Goal: Communication & Community: Ask a question

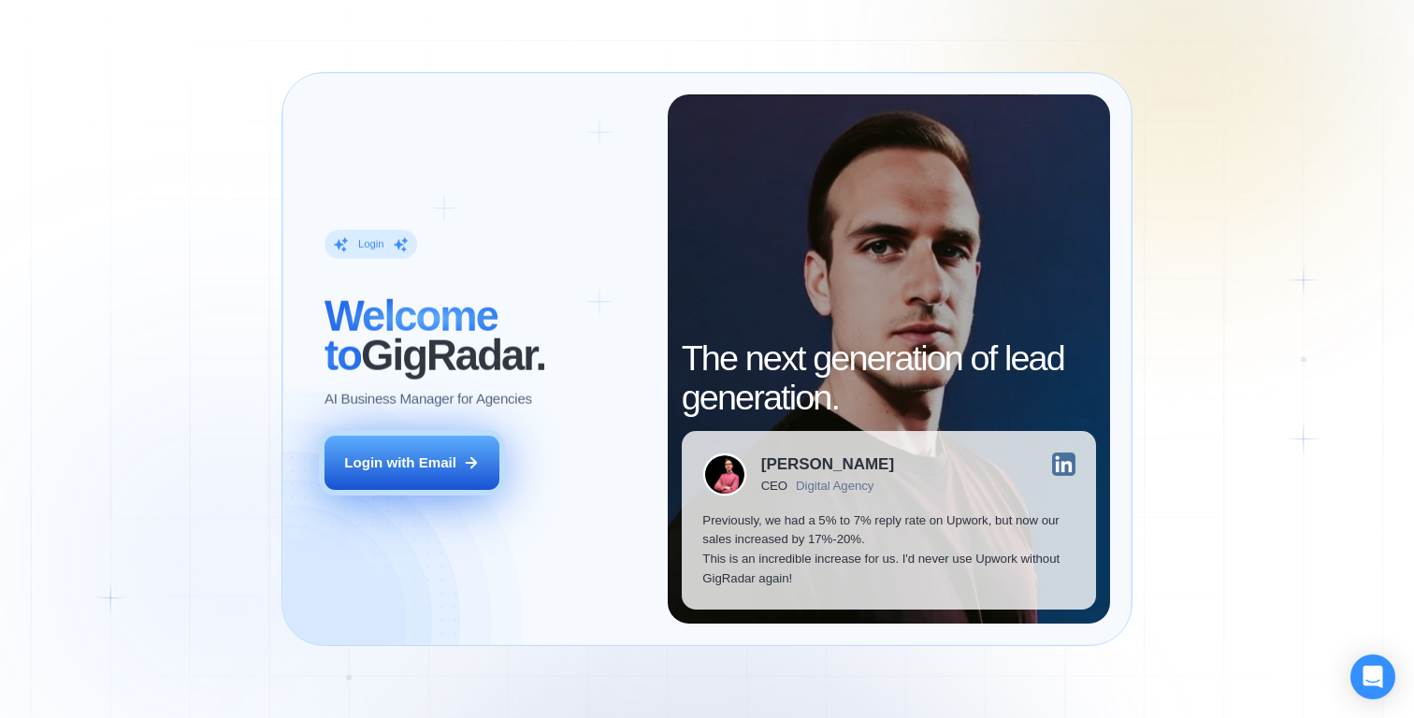
click at [458, 454] on button "Login with Email" at bounding box center [411, 463] width 175 height 55
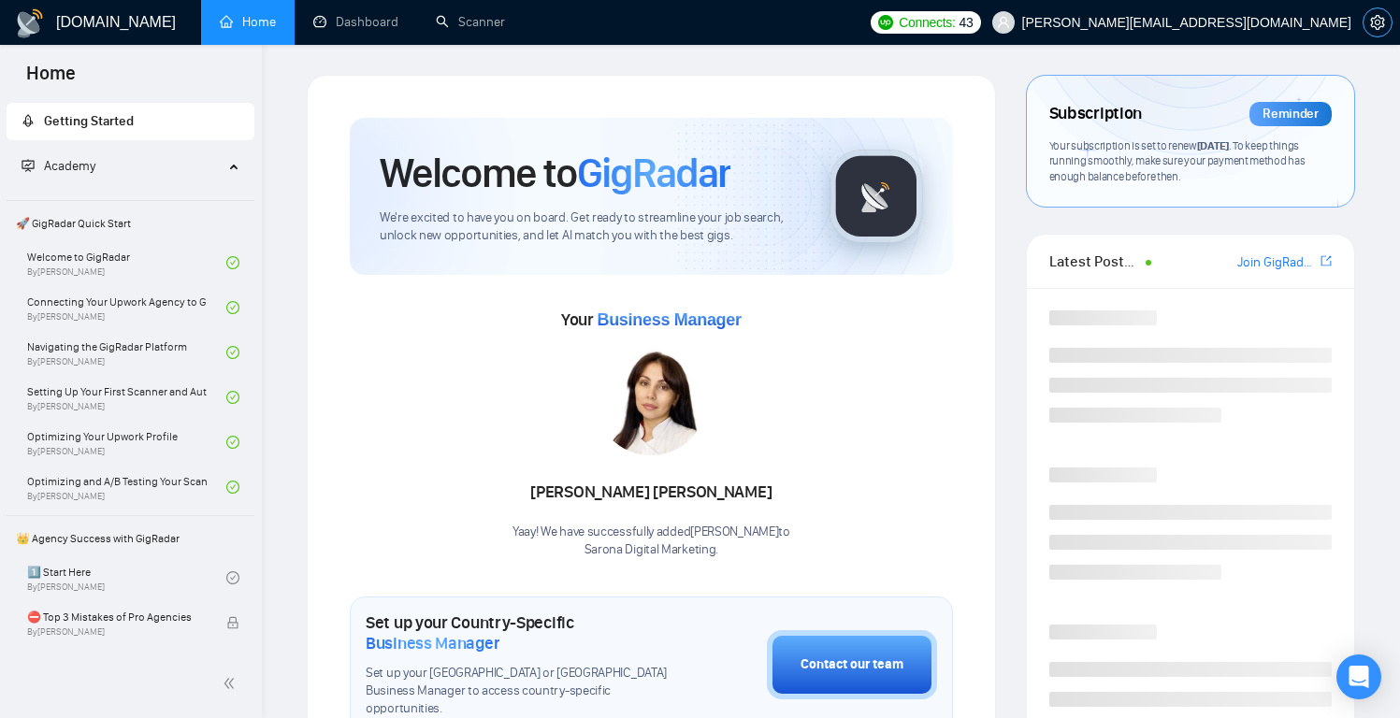
click at [1371, 21] on icon "setting" at bounding box center [1377, 22] width 14 height 15
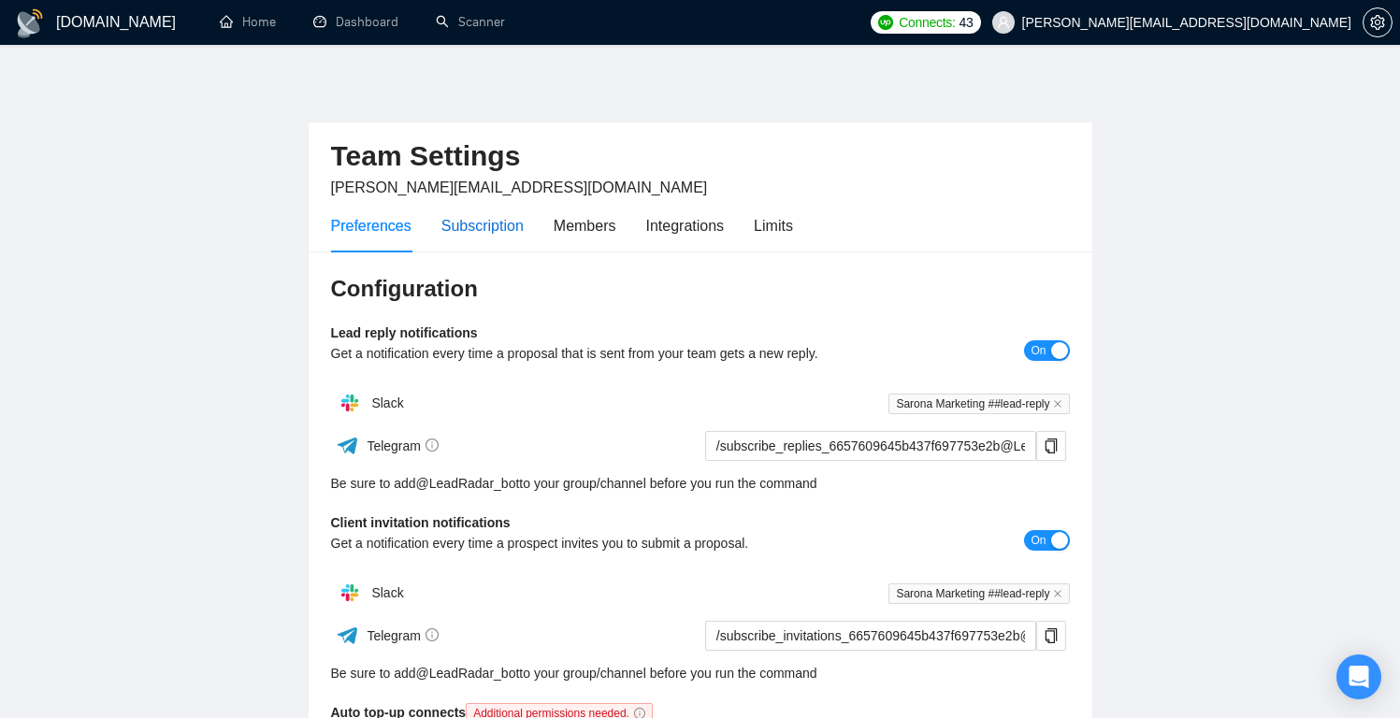
click at [498, 233] on div "Subscription" at bounding box center [482, 225] width 82 height 23
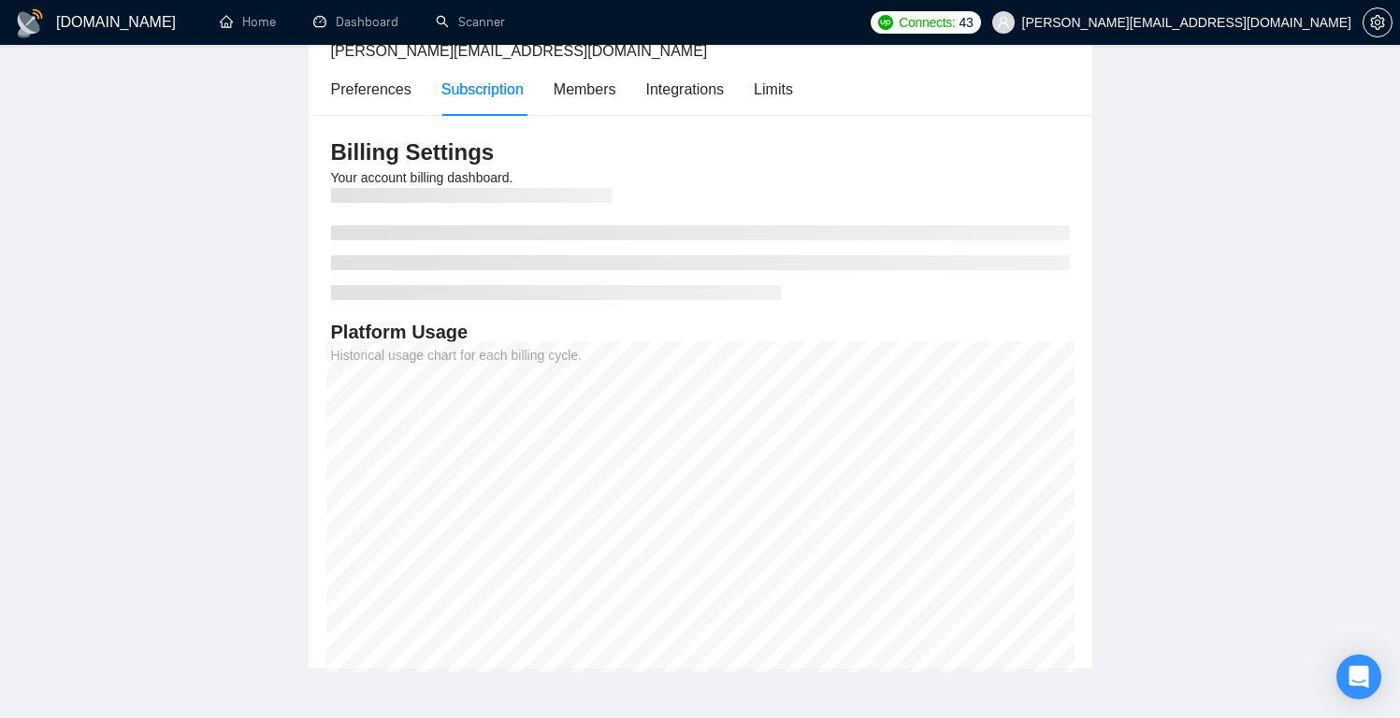
scroll to position [159, 0]
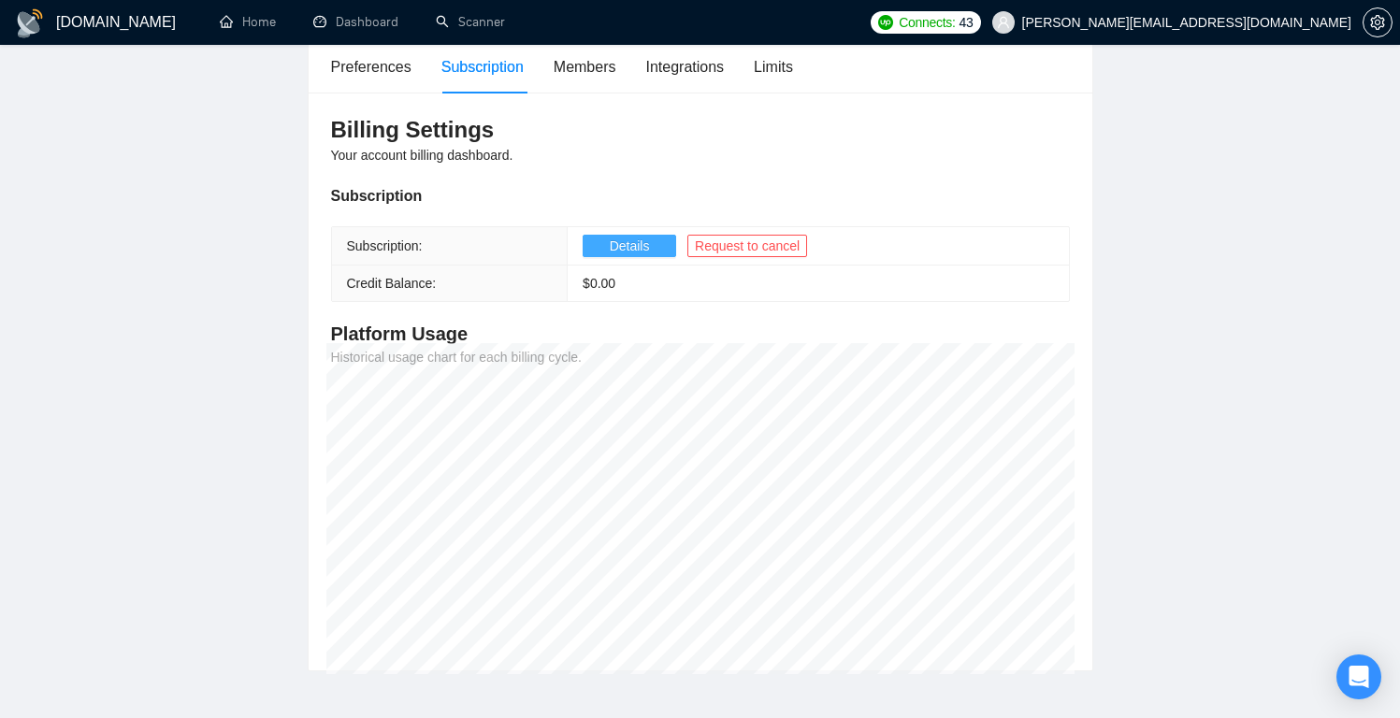
click at [649, 244] on span "Details" at bounding box center [630, 246] width 40 height 21
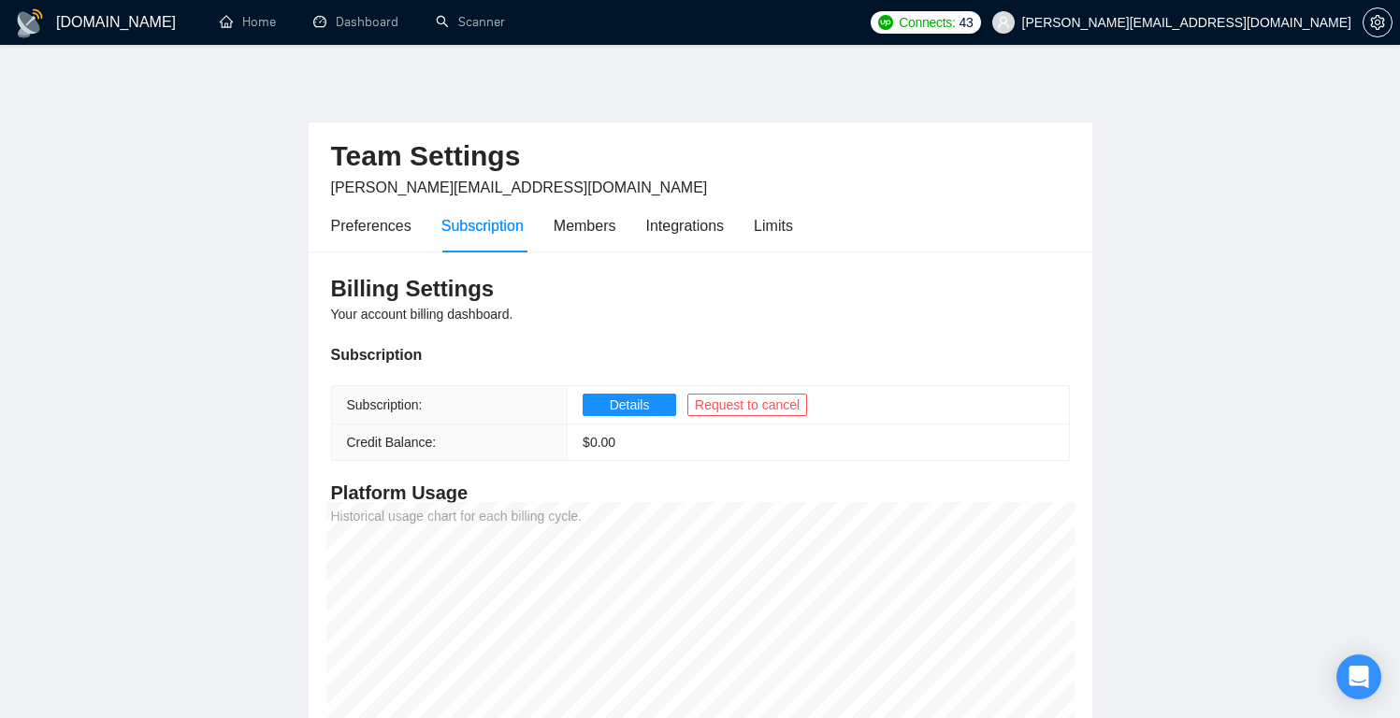
scroll to position [159, 0]
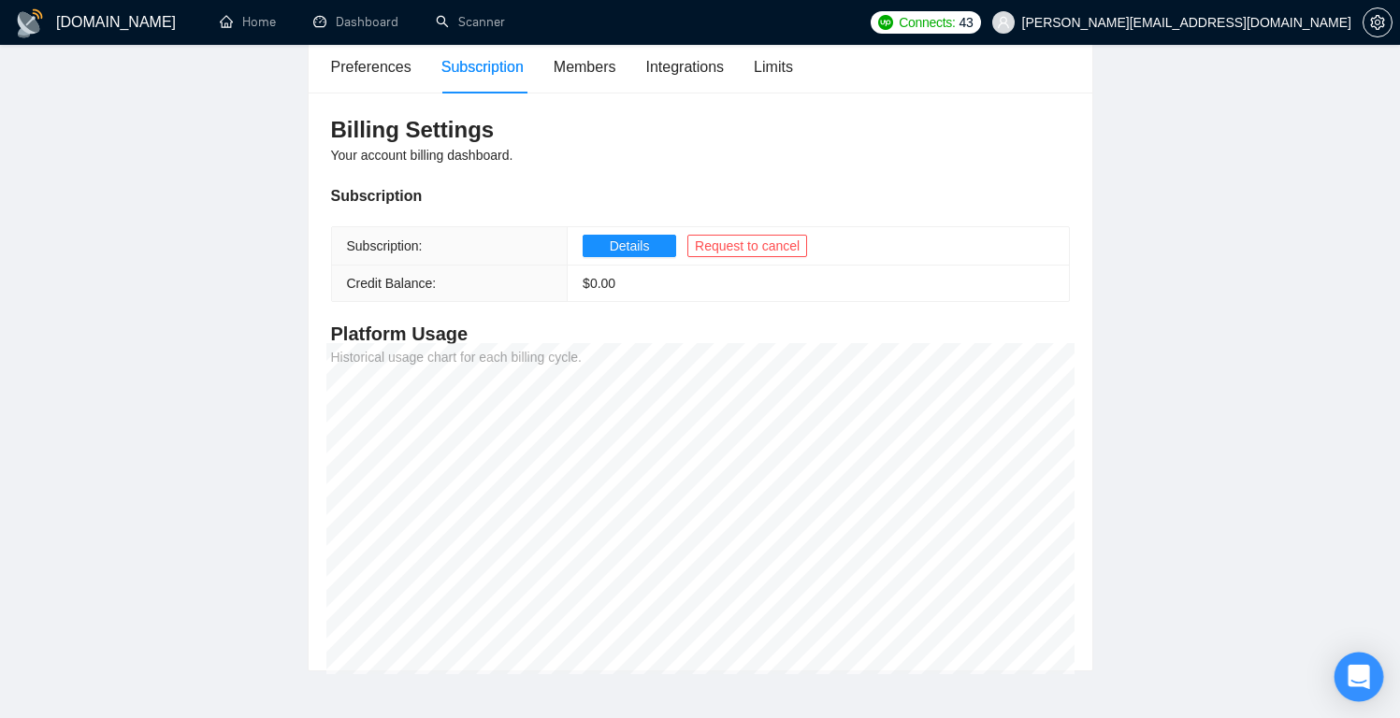
click at [1365, 672] on icon "Open Intercom Messenger" at bounding box center [1358, 677] width 22 height 24
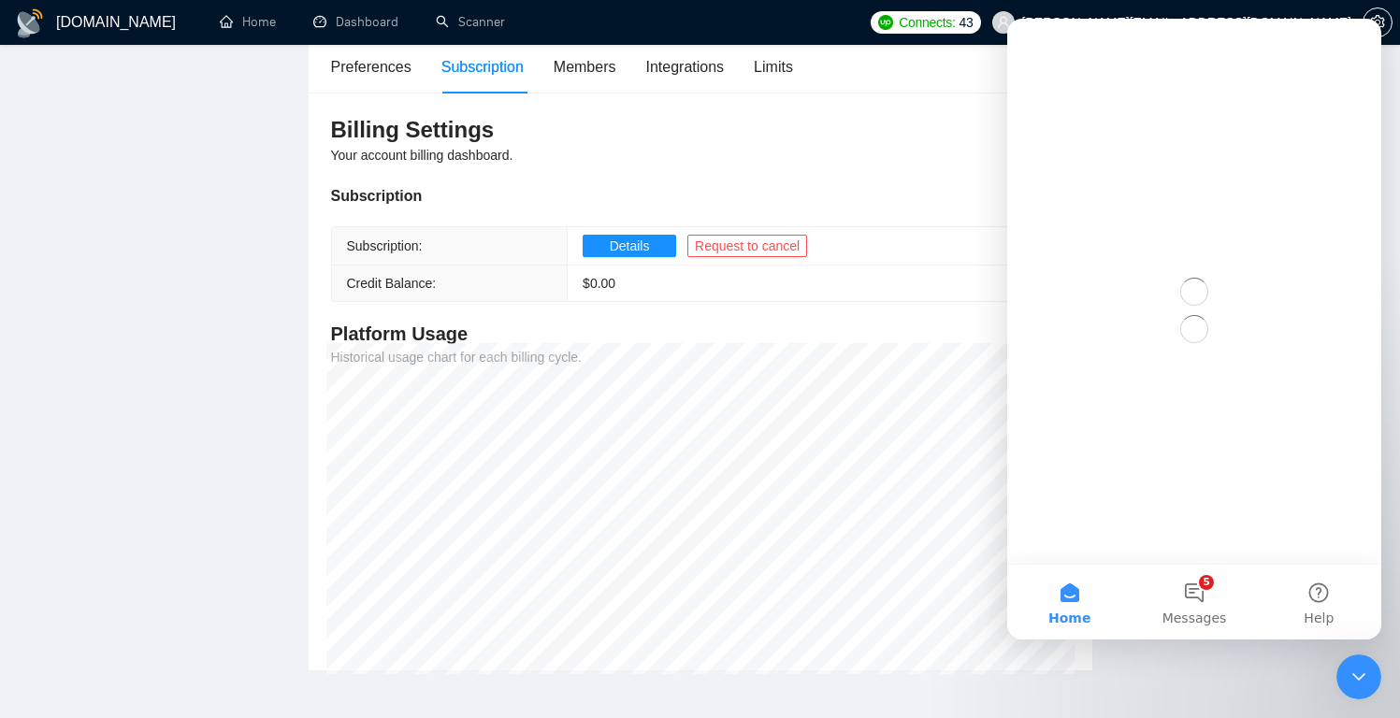
scroll to position [0, 0]
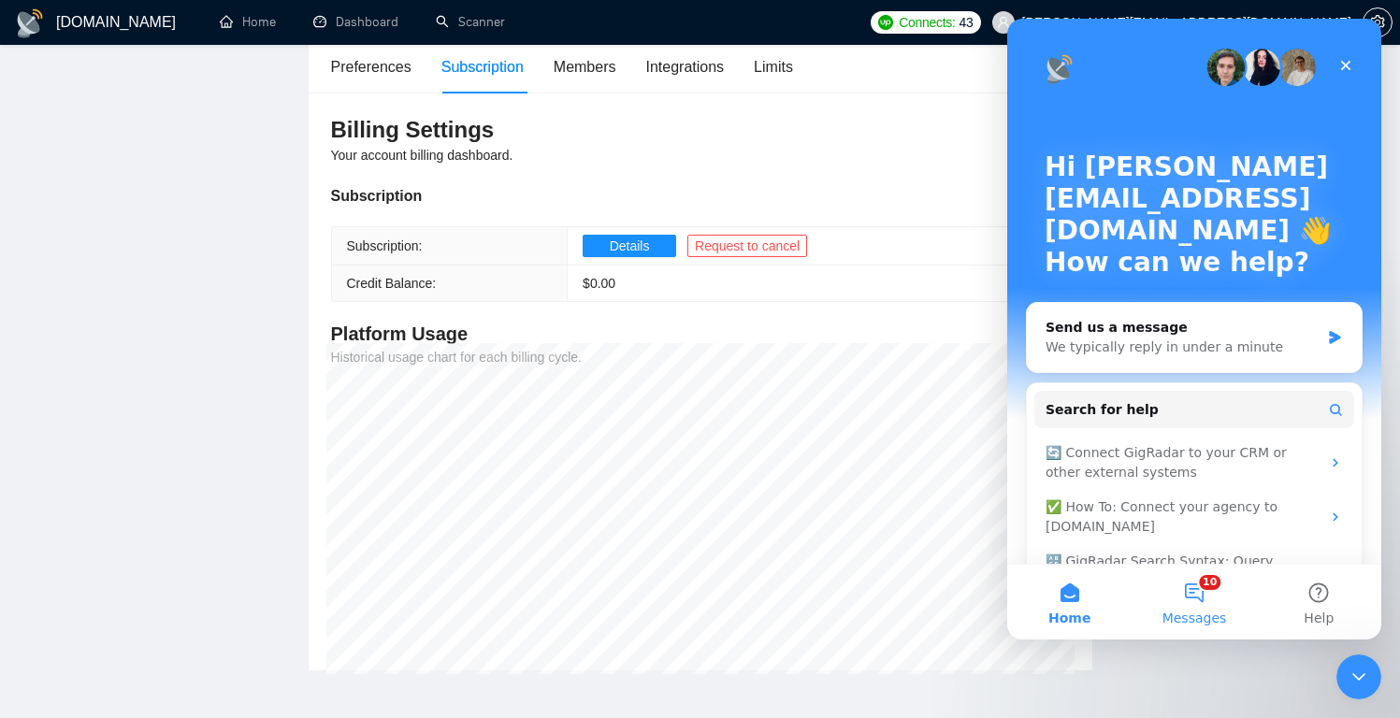
click at [1172, 586] on button "10 Messages" at bounding box center [1193, 602] width 124 height 75
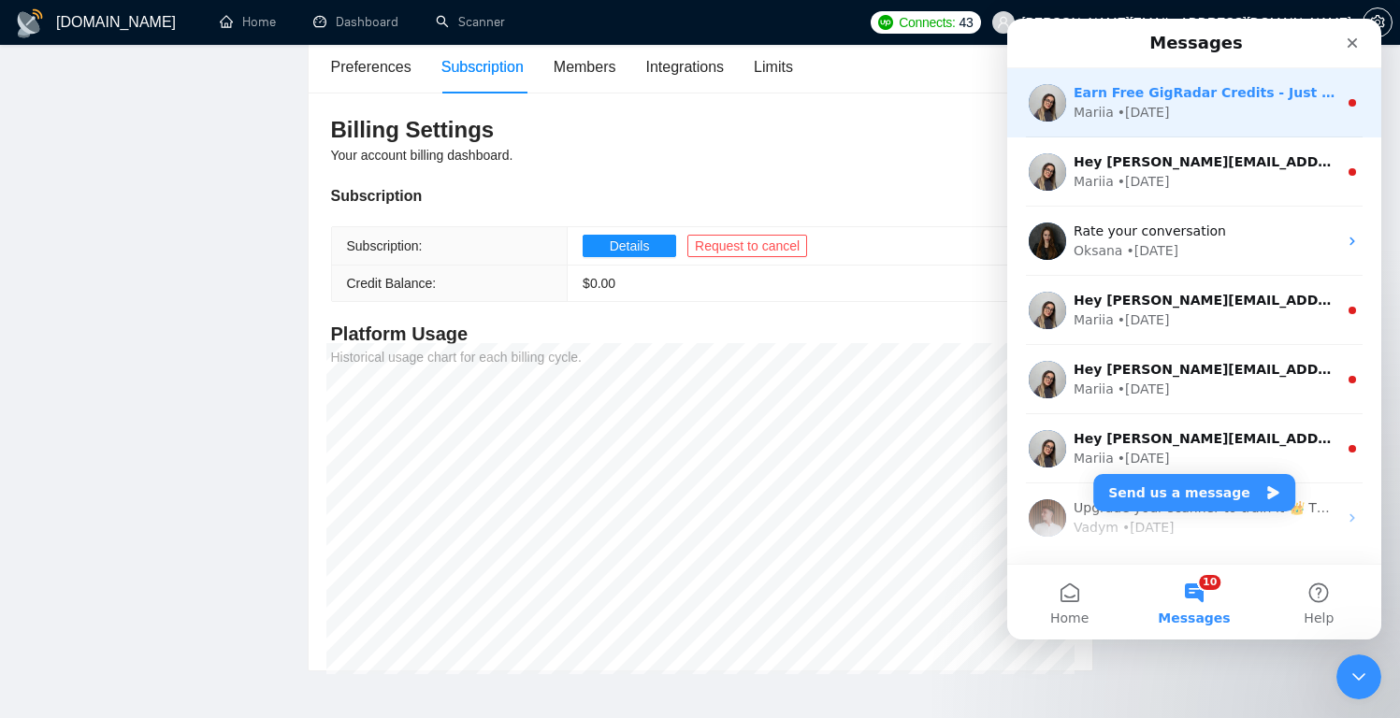
click at [1189, 123] on div "Earn Free GigRadar Credits - Just by Sharing Your Story! 💬 Want more credits fo…" at bounding box center [1194, 102] width 374 height 69
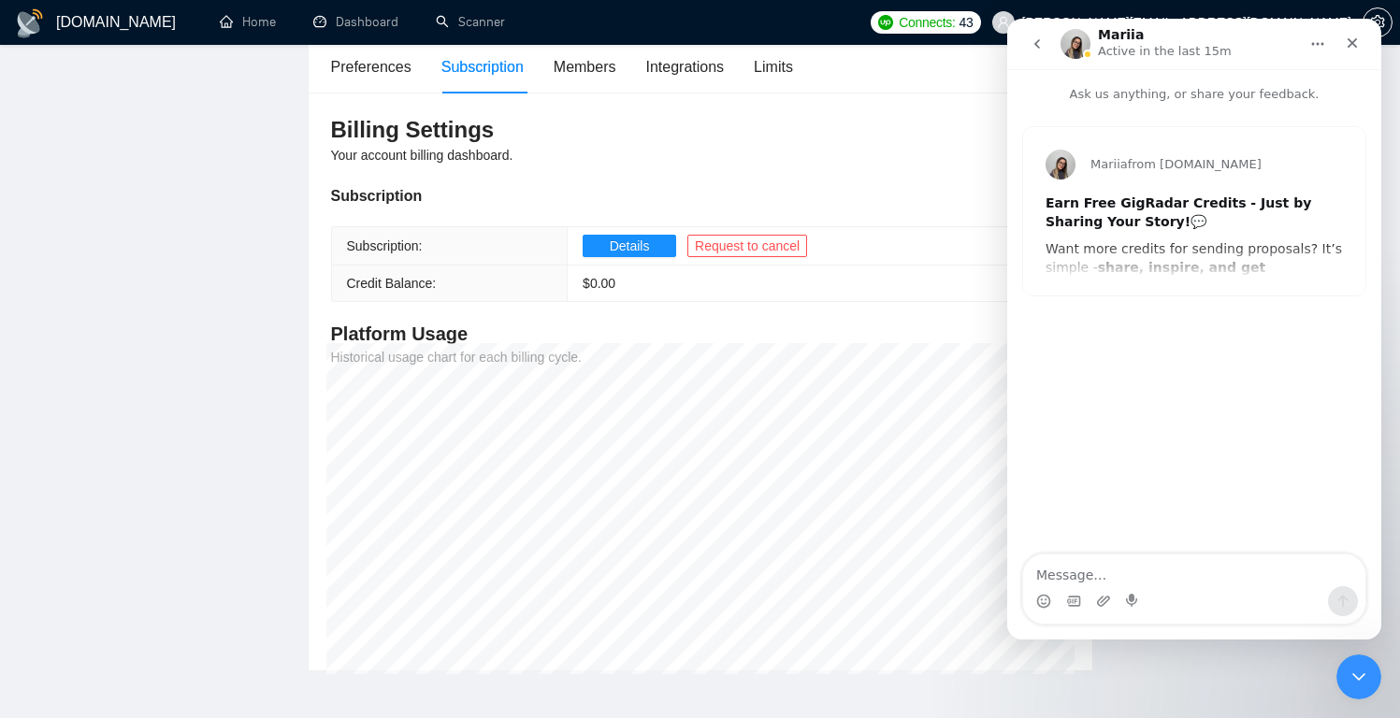
click at [1034, 39] on icon "go back" at bounding box center [1037, 43] width 15 height 15
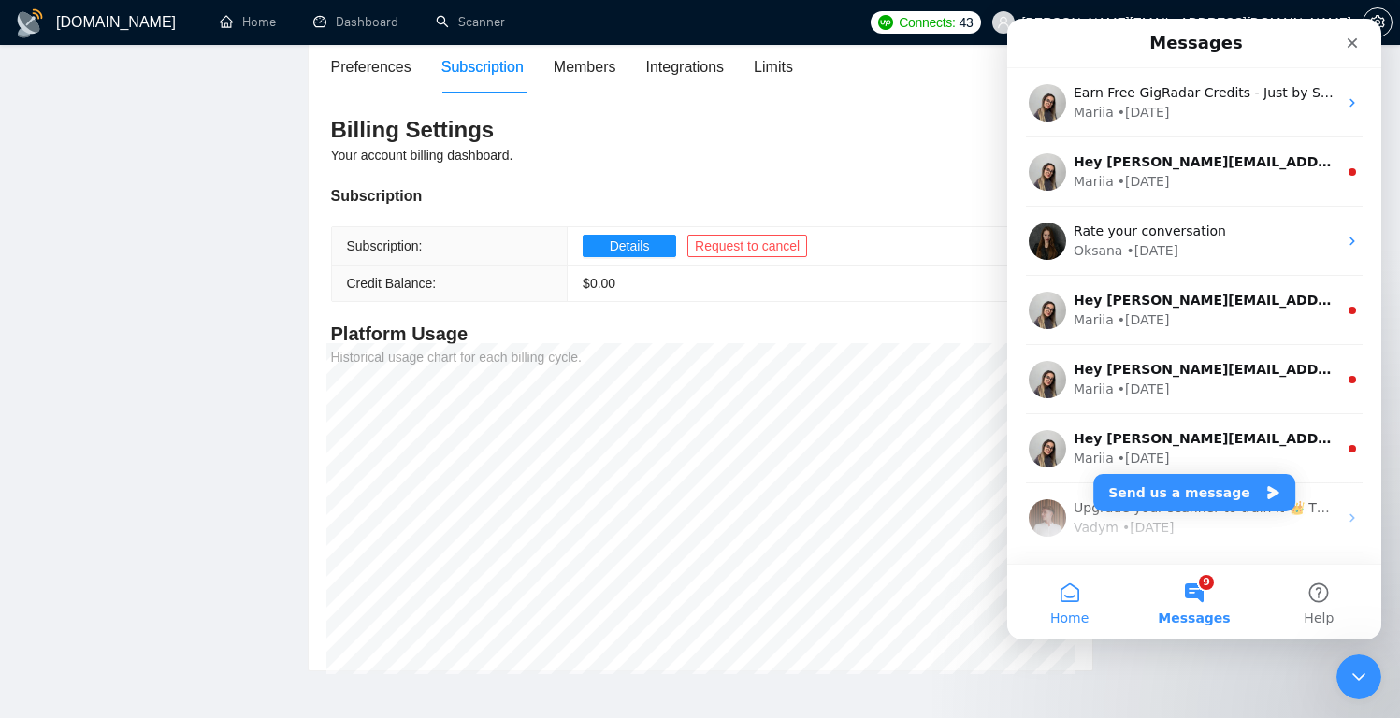
click at [1072, 583] on button "Home" at bounding box center [1069, 602] width 124 height 75
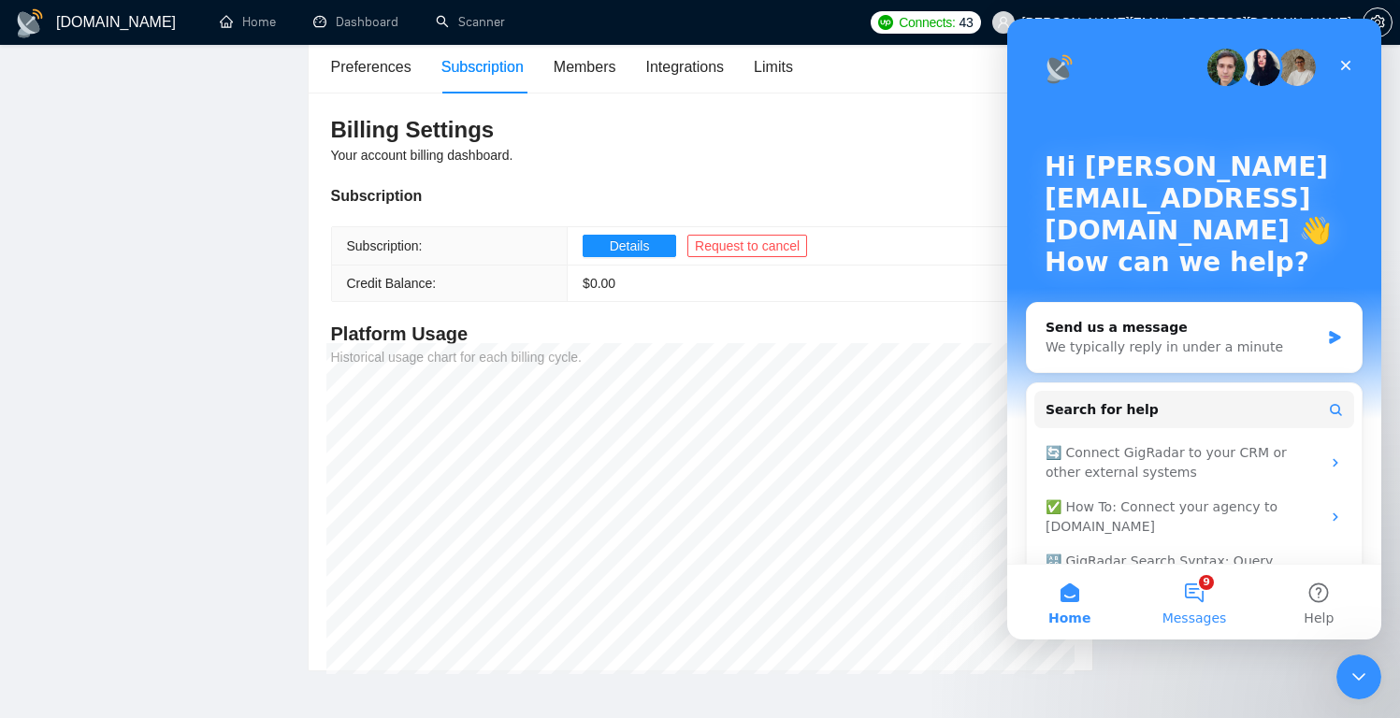
click at [1196, 594] on button "9 Messages" at bounding box center [1193, 602] width 124 height 75
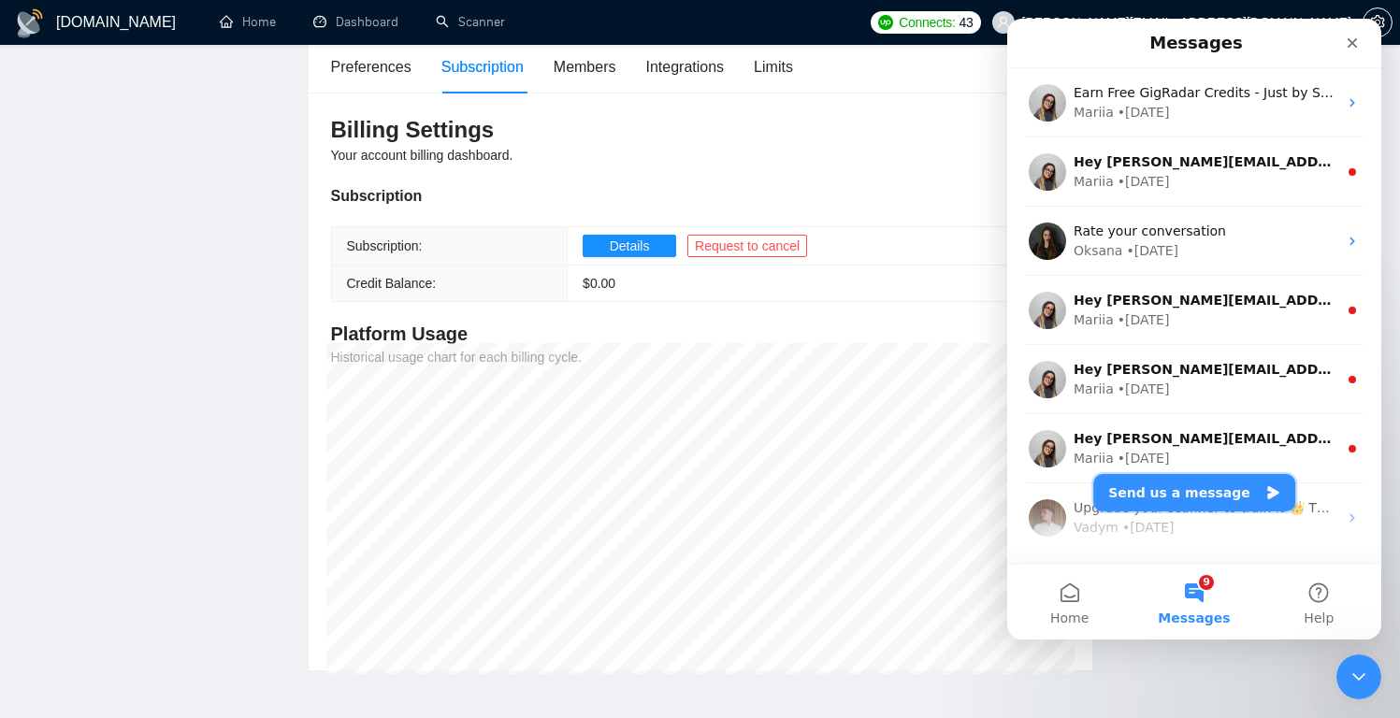
click at [1198, 494] on button "Send us a message" at bounding box center [1194, 492] width 202 height 37
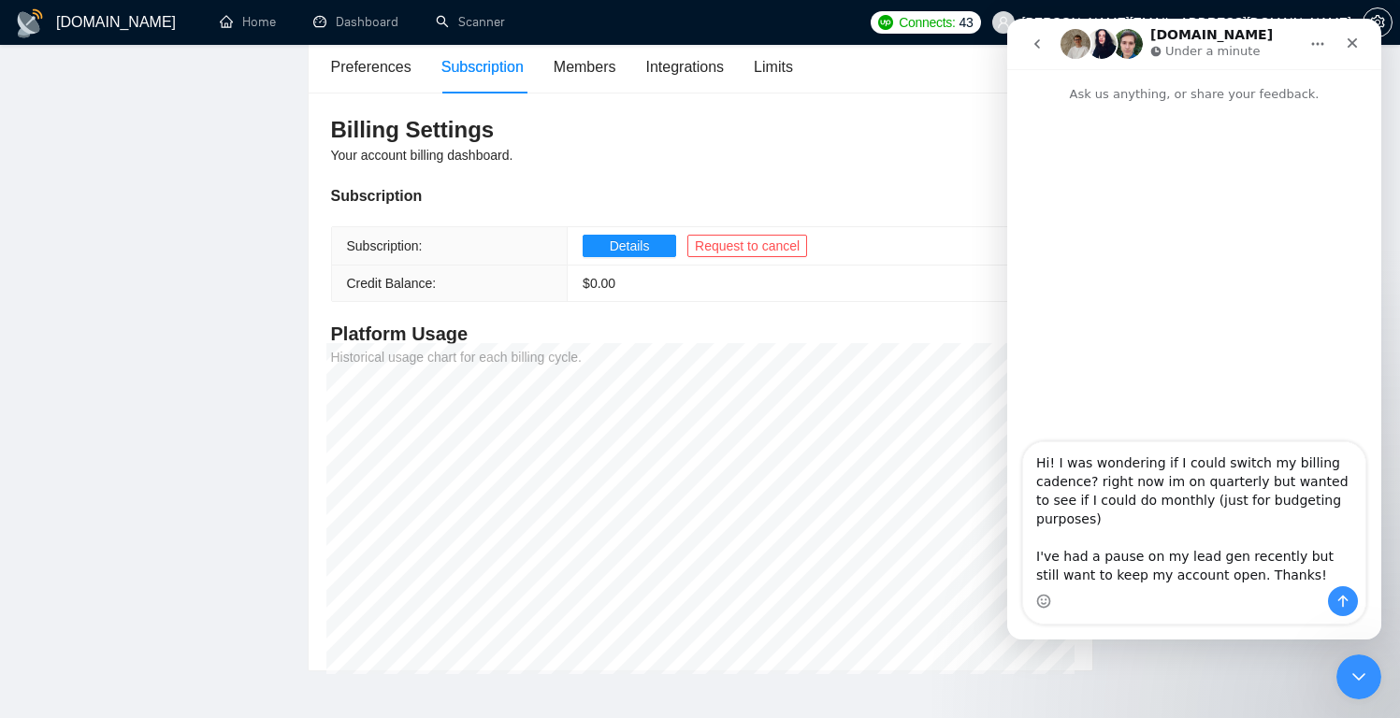
type textarea "Hi! I was wondering if I could switch my billing cadence? right now im on quart…"
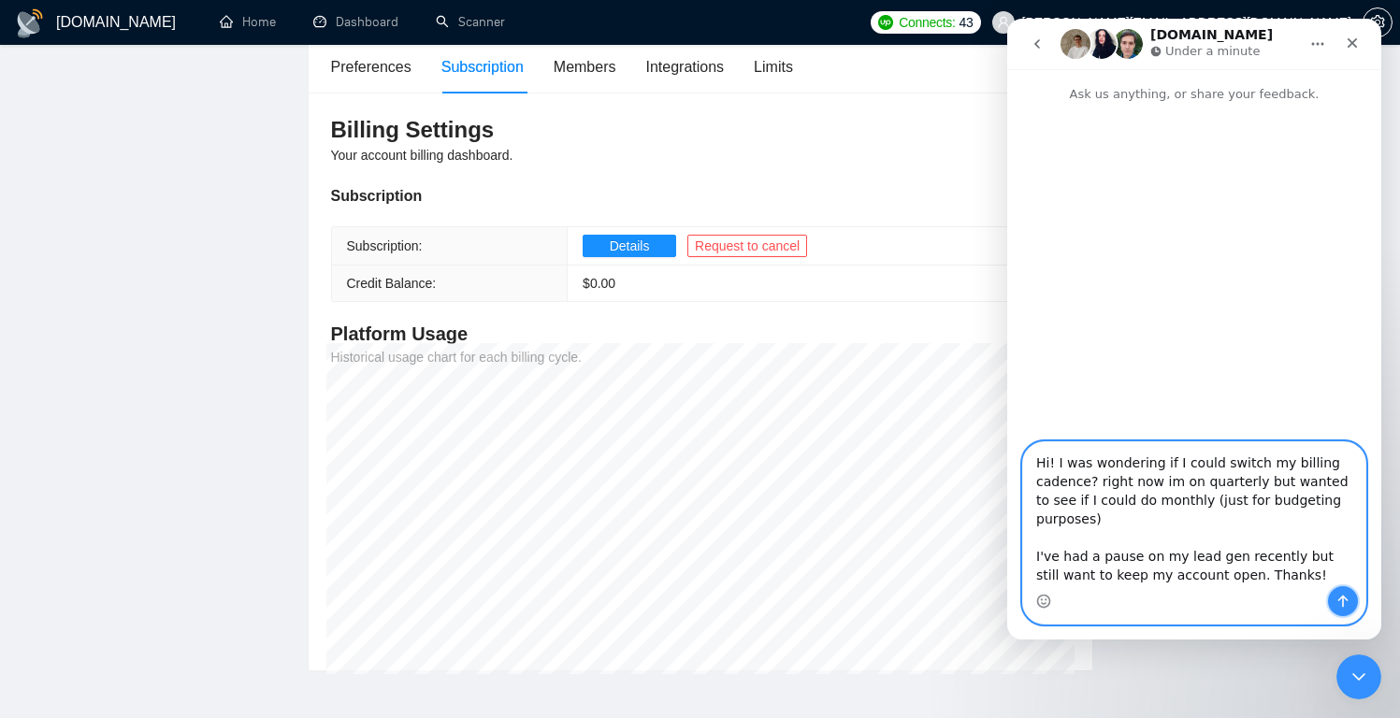
click at [1347, 601] on icon "Send a message…" at bounding box center [1342, 601] width 15 height 15
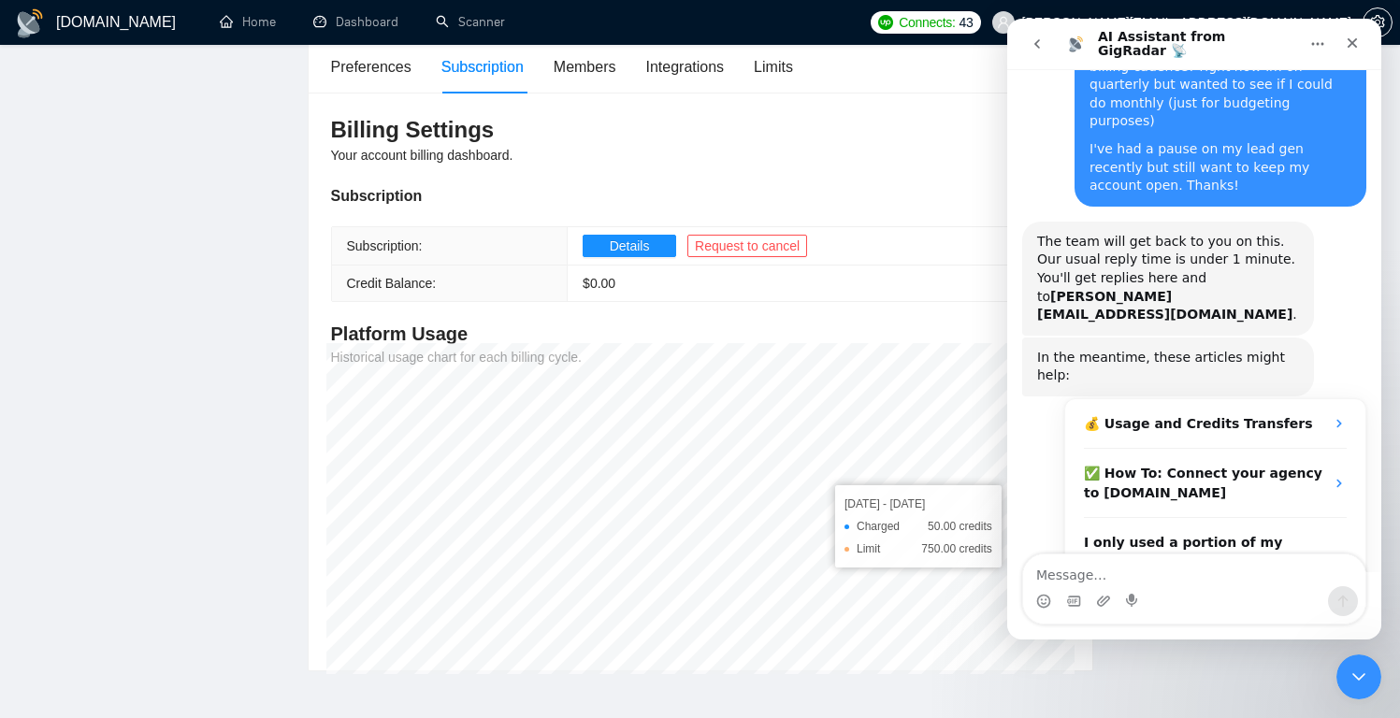
scroll to position [163, 0]
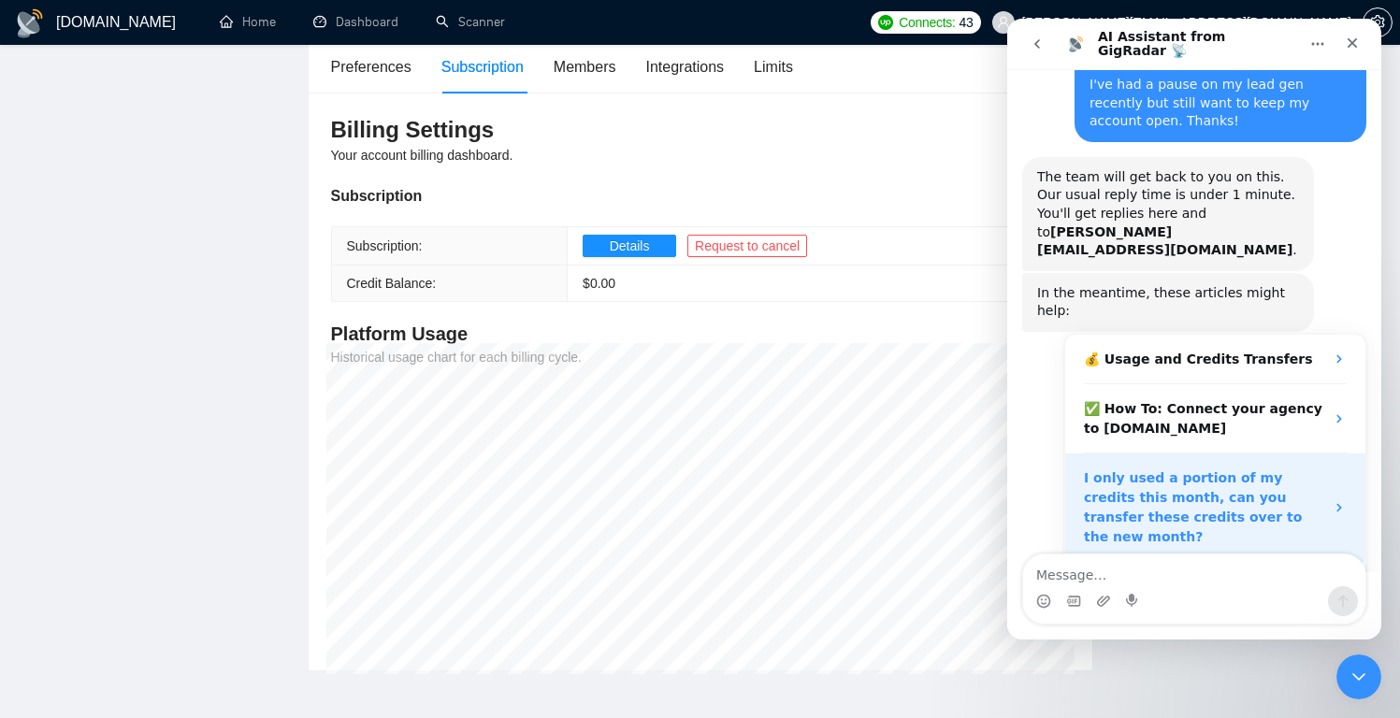
click at [1317, 454] on div "I only used a portion of my credits this month, can you transfer these credits …" at bounding box center [1215, 508] width 300 height 108
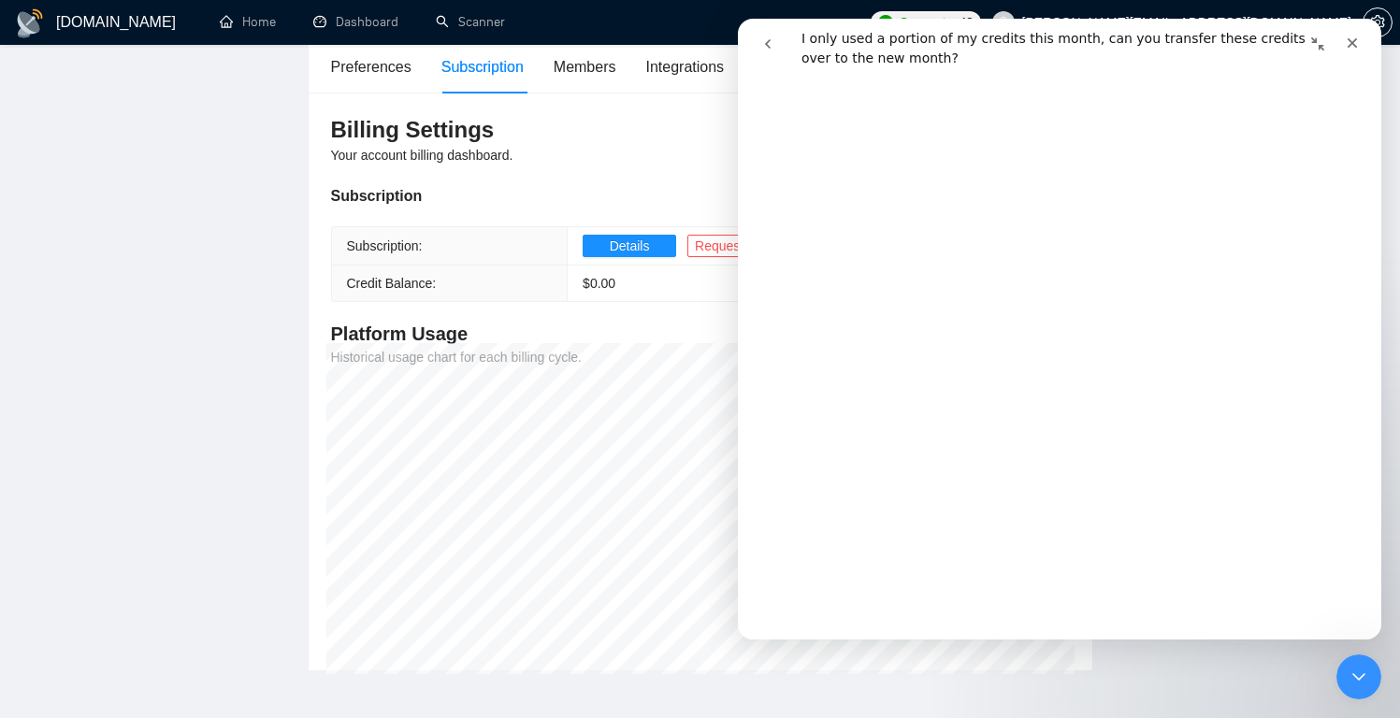
scroll to position [367, 0]
click at [775, 48] on button "go back" at bounding box center [768, 44] width 36 height 36
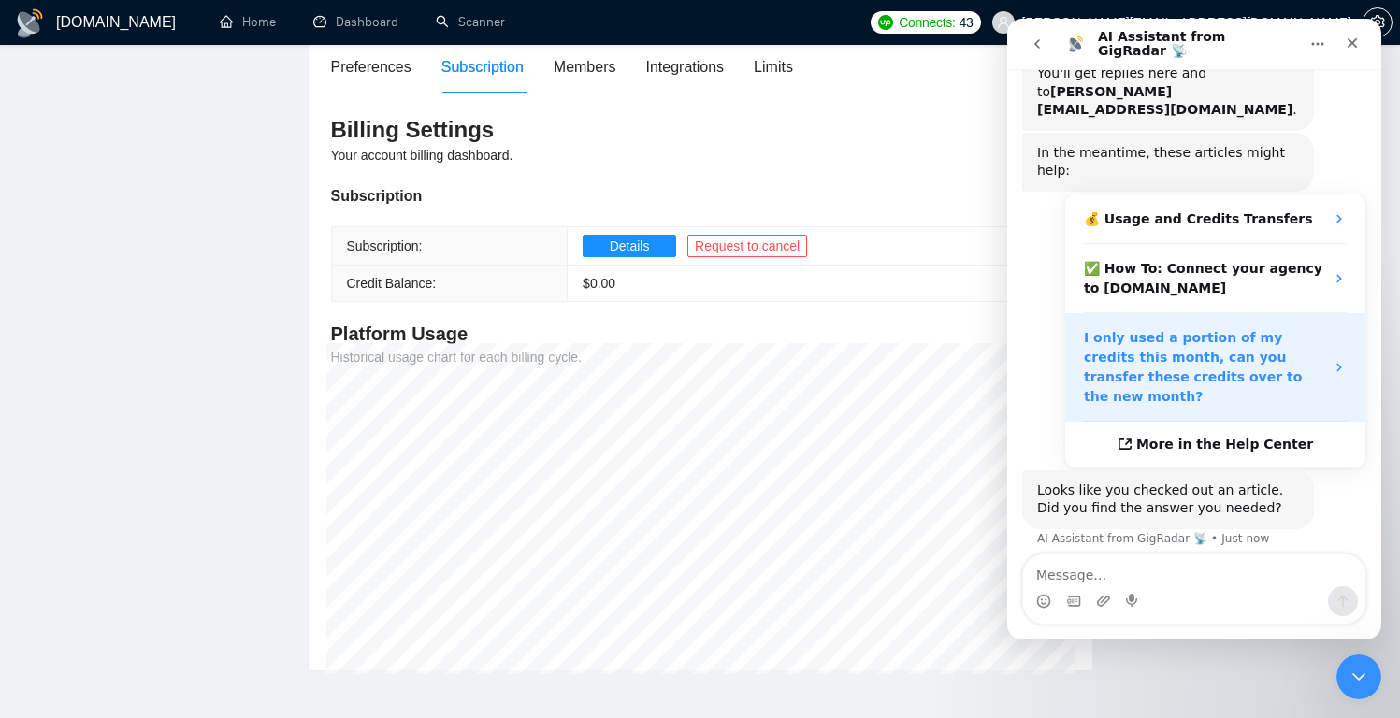
scroll to position [309, 0]
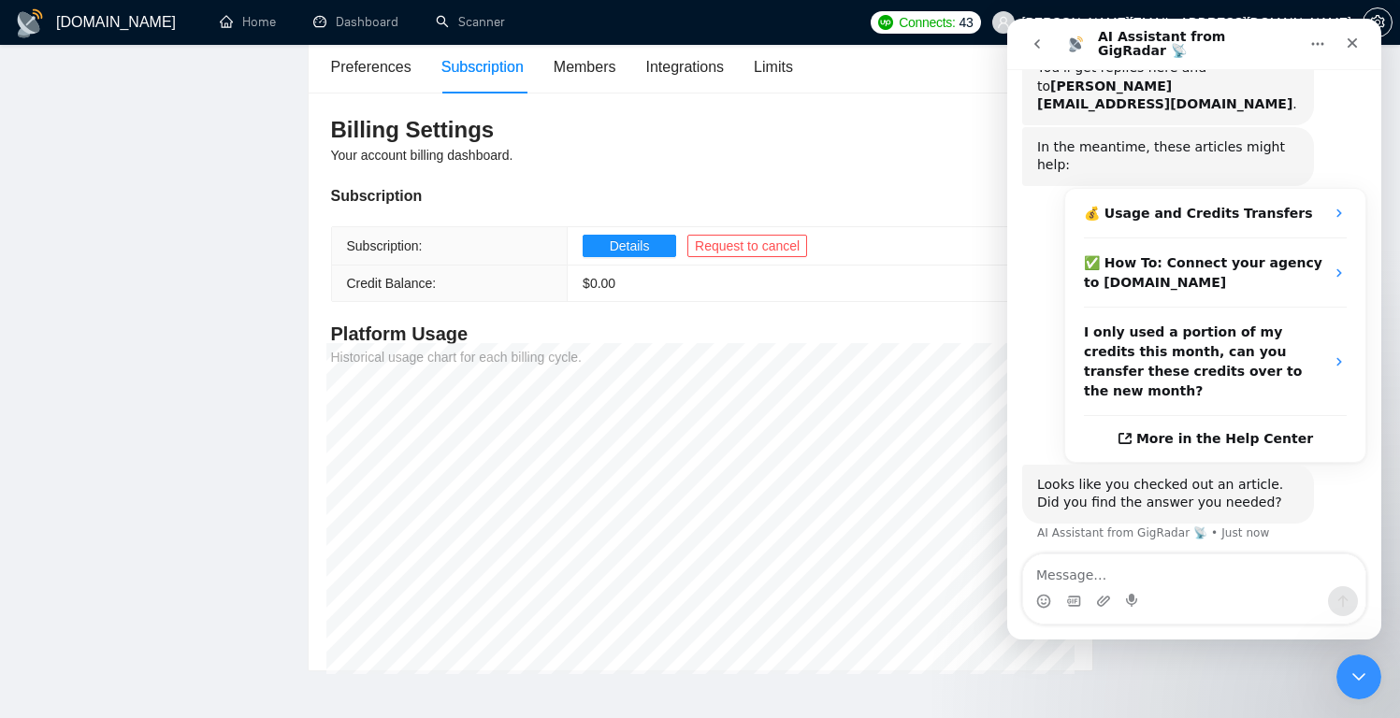
click at [1313, 577] on button "No" at bounding box center [1334, 595] width 46 height 37
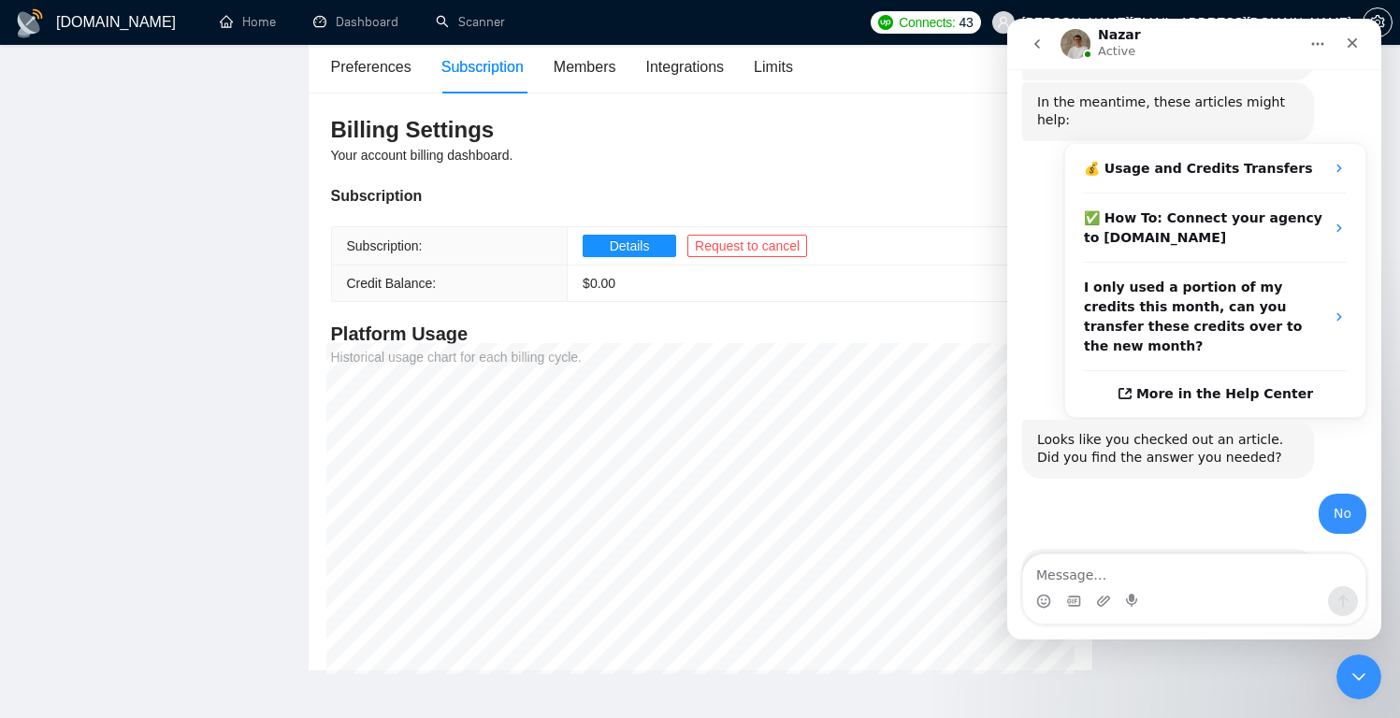
scroll to position [507, 0]
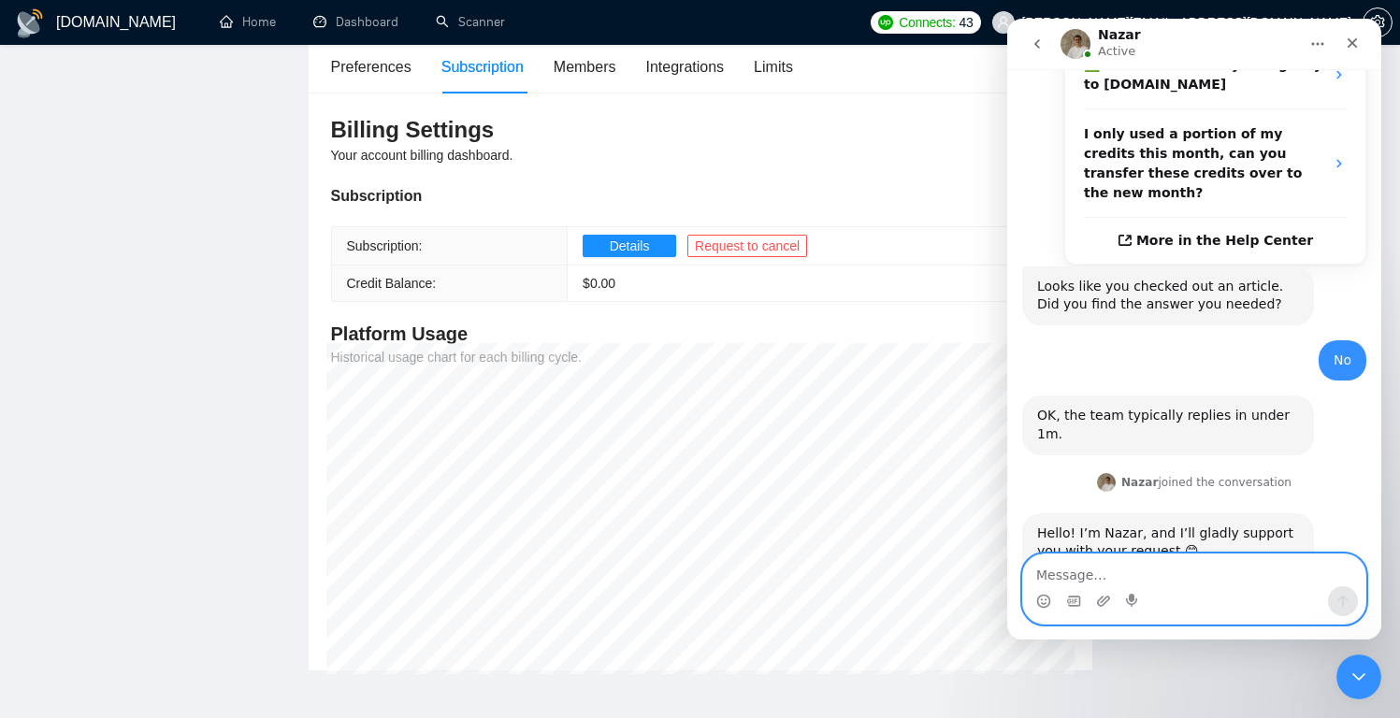
click at [1108, 572] on textarea "Message…" at bounding box center [1194, 571] width 342 height 32
type textarea "Thanks!"
click at [1353, 607] on button "Send a message…" at bounding box center [1343, 601] width 30 height 30
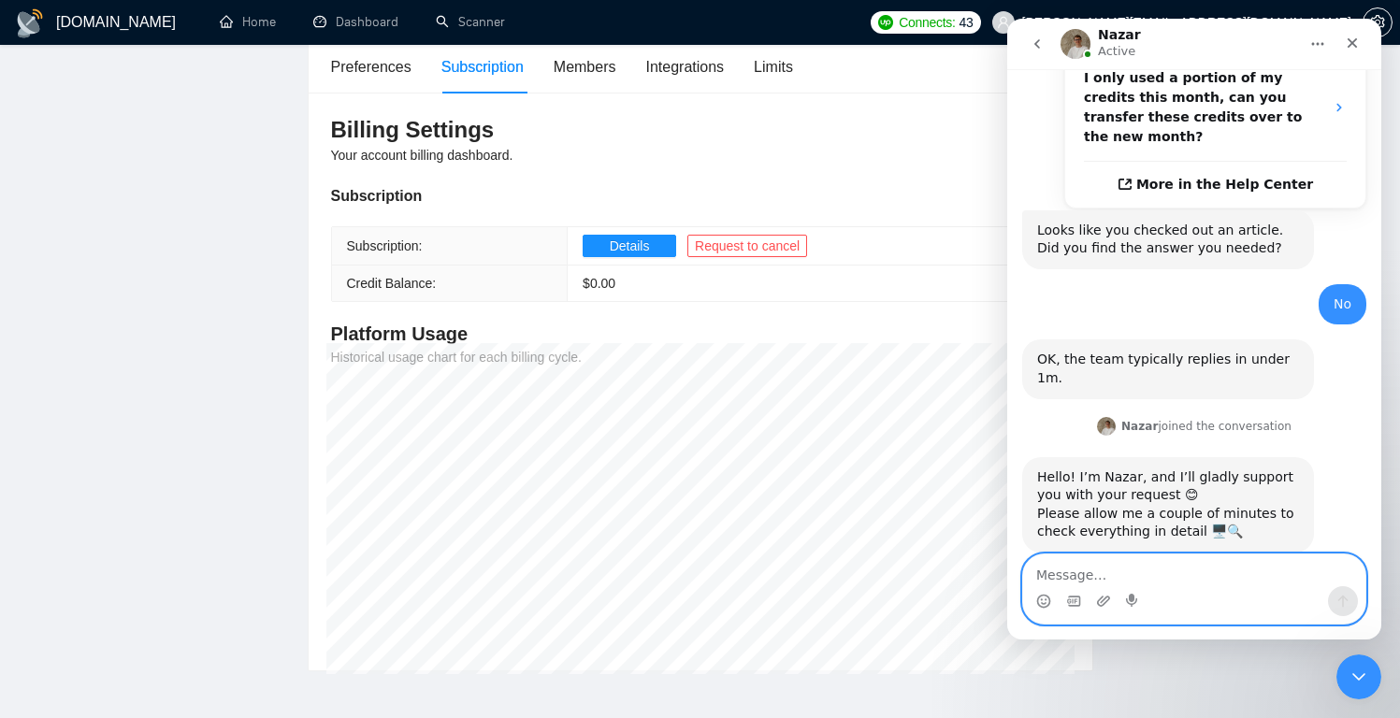
scroll to position [656, 0]
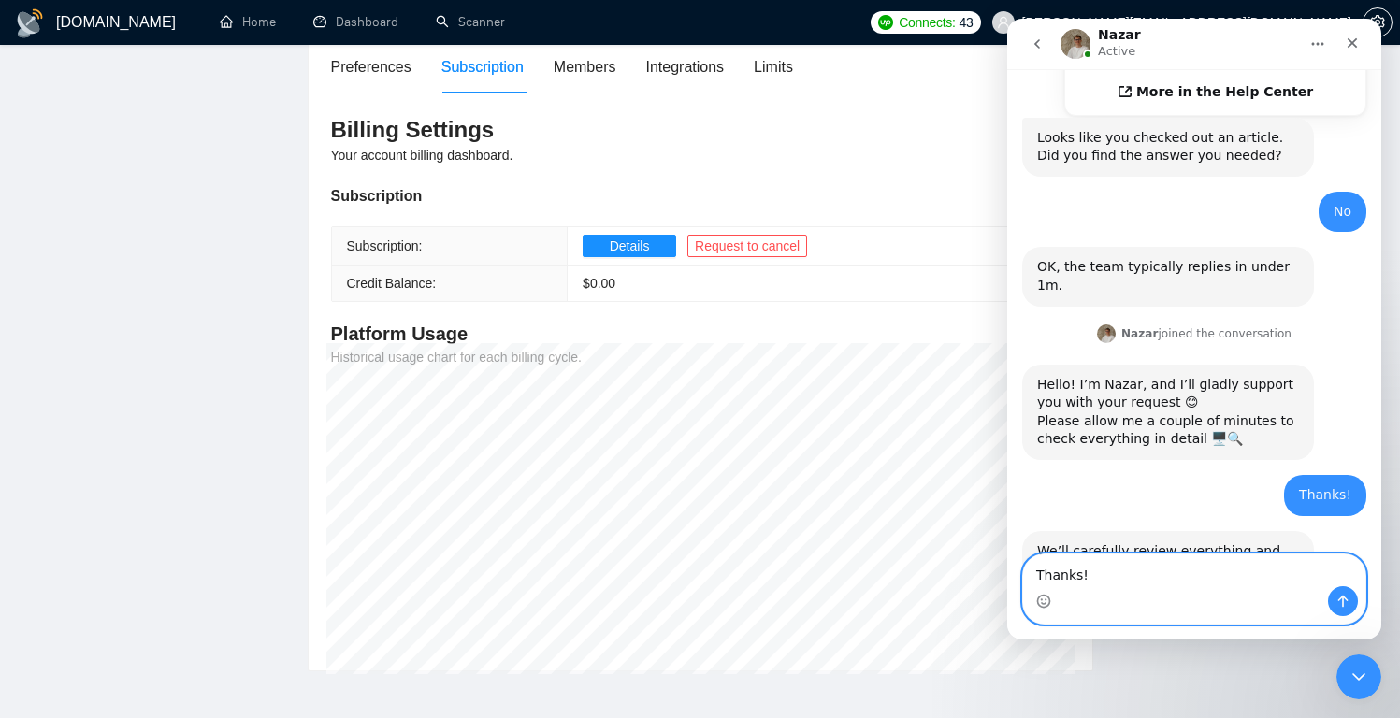
type textarea "Thanks!"
